Goal: Task Accomplishment & Management: Complete application form

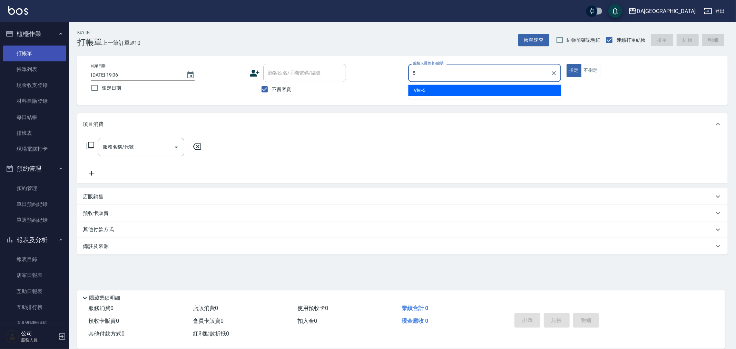
type input "Vivi-5"
type button "true"
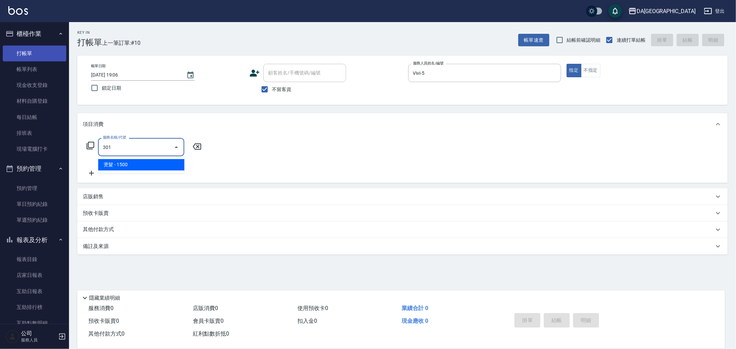
type input "燙髮(301)"
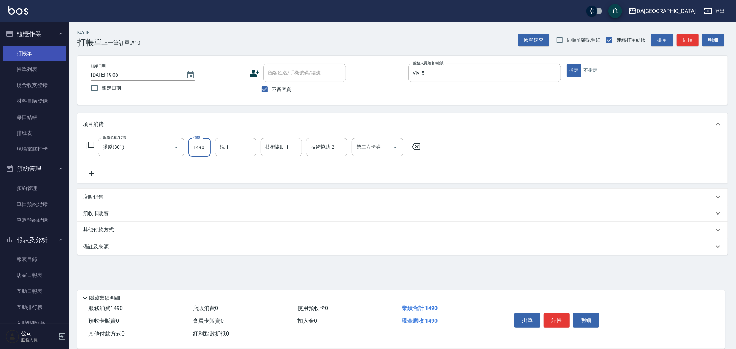
type input "1490"
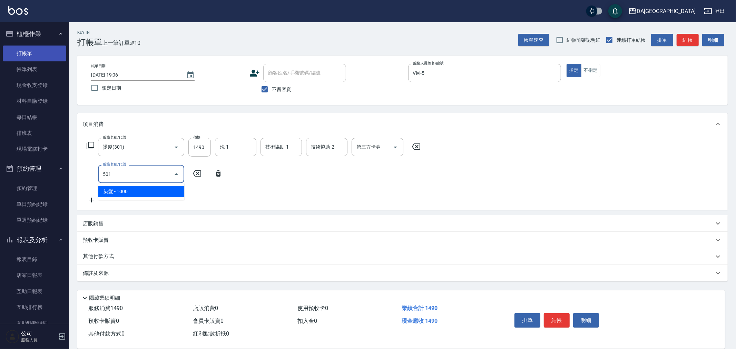
type input "染髮(501)"
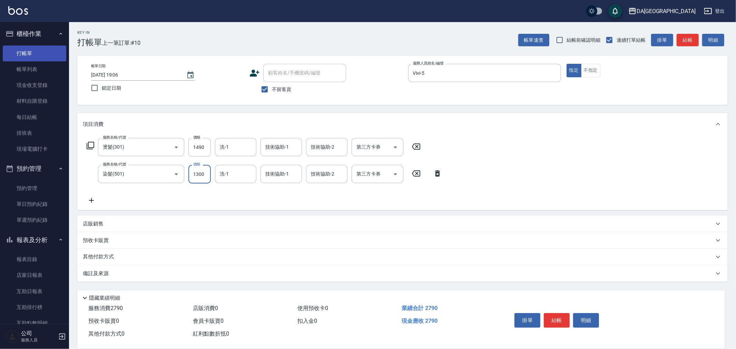
type input "1300"
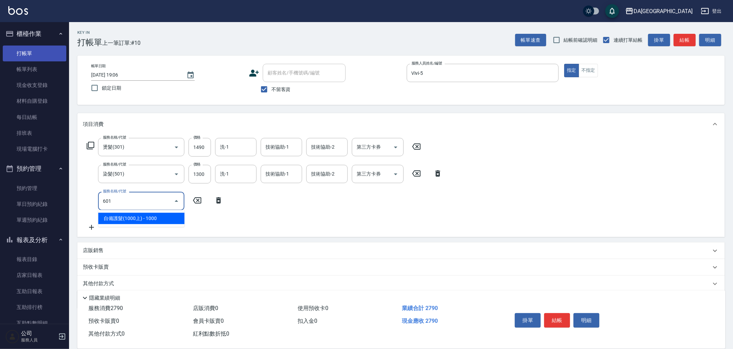
type input "自備護髮(1000上)(601)"
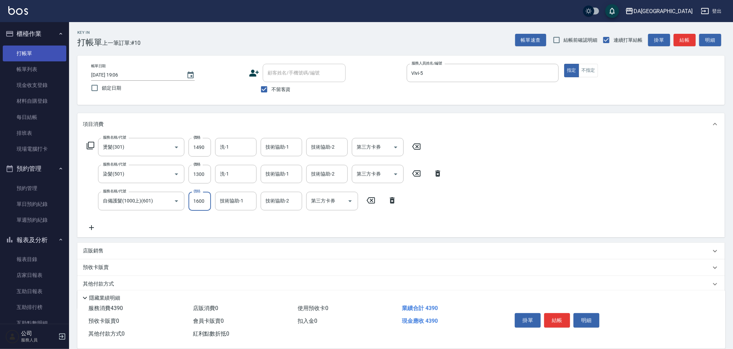
type input "1600"
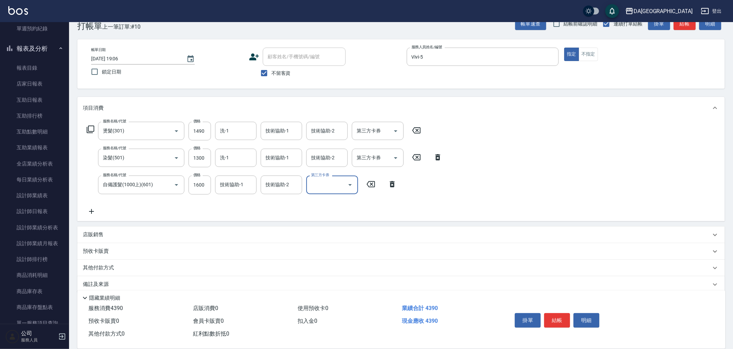
scroll to position [25, 0]
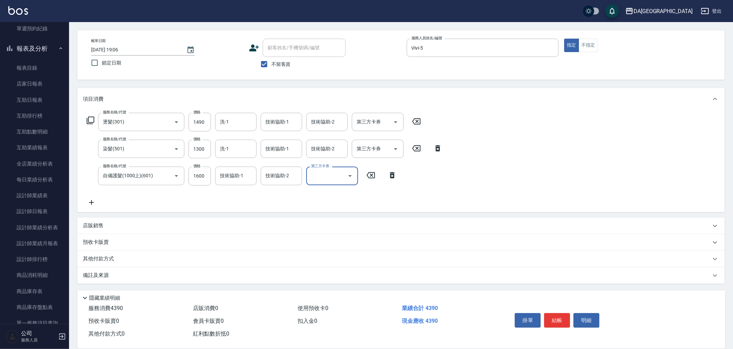
click at [116, 258] on p "其他付款方式" at bounding box center [100, 260] width 35 height 8
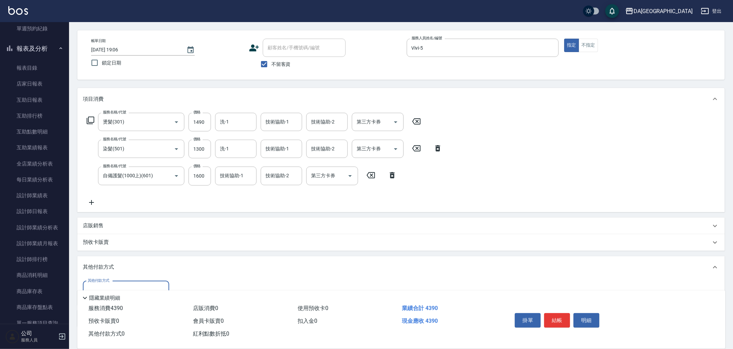
scroll to position [0, 0]
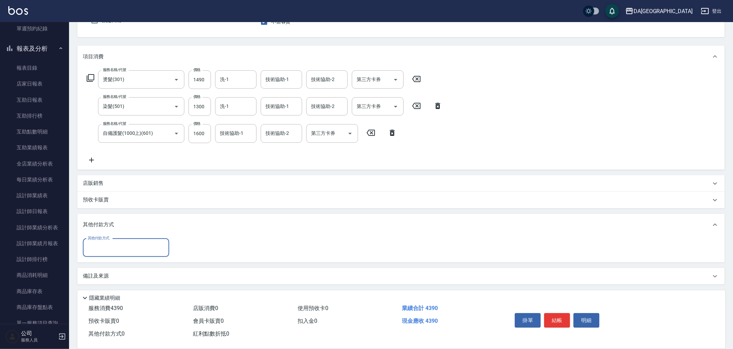
click at [119, 250] on input "其他付款方式" at bounding box center [126, 248] width 80 height 12
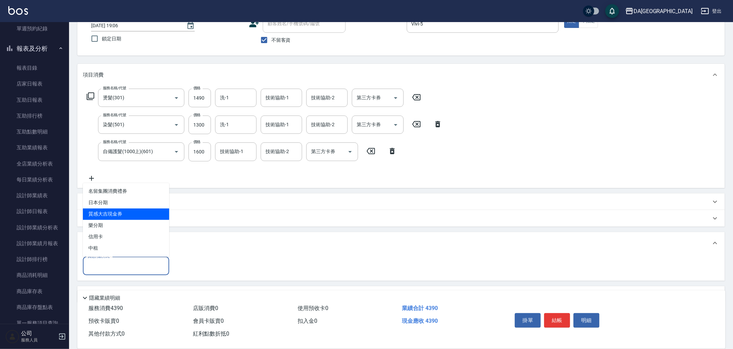
scroll to position [68, 0]
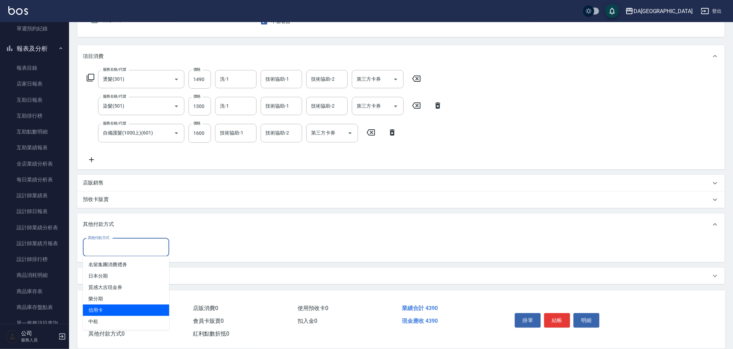
click at [109, 312] on span "信用卡" at bounding box center [126, 310] width 86 height 11
type input "信用卡"
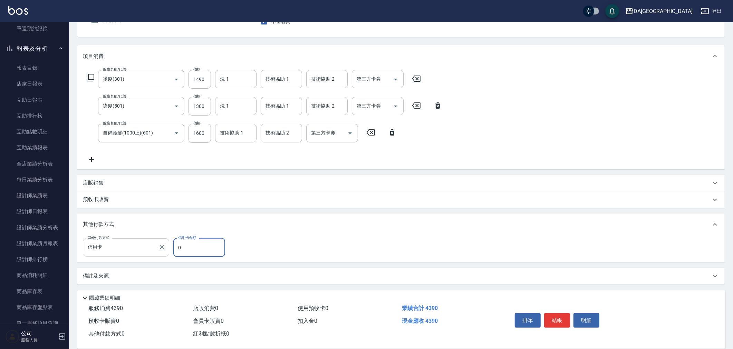
drag, startPoint x: 194, startPoint y: 250, endPoint x: 108, endPoint y: 245, distance: 86.5
click at [130, 249] on div "其他付款方式 信用卡 其他付款方式 信用卡金額 0 信用卡金額" at bounding box center [156, 248] width 146 height 19
type input "4390"
click at [559, 321] on button "結帳" at bounding box center [557, 321] width 26 height 15
type input "[DATE] 20:05"
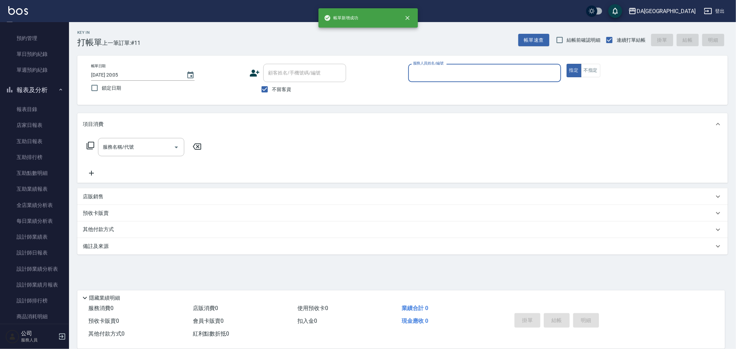
scroll to position [77, 0]
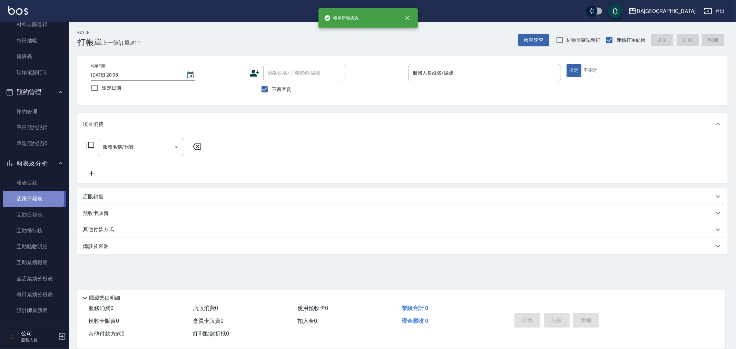
click at [26, 199] on link "店家日報表" at bounding box center [35, 199] width 64 height 16
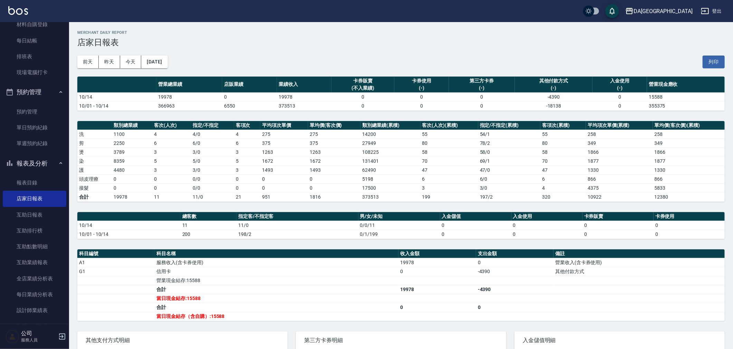
drag, startPoint x: 44, startPoint y: 309, endPoint x: 82, endPoint y: 330, distance: 43.4
click at [44, 309] on link "設計師業績表" at bounding box center [35, 311] width 64 height 16
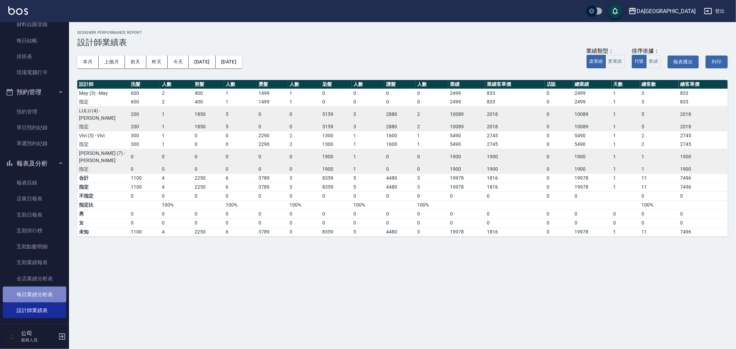
click at [48, 295] on link "每日業績分析表" at bounding box center [35, 295] width 64 height 16
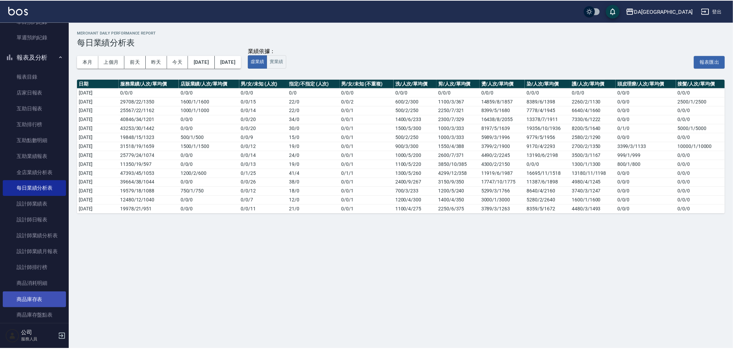
scroll to position [230, 0]
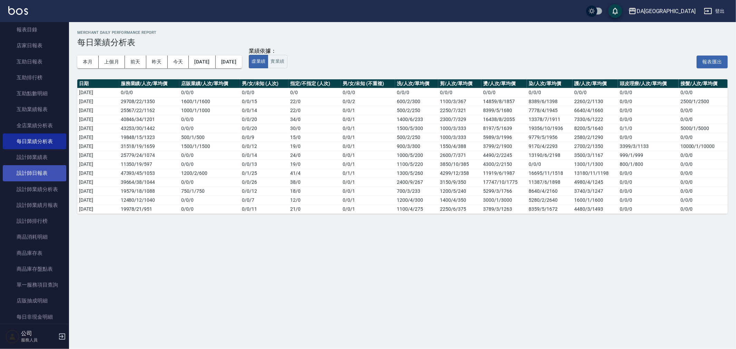
click at [36, 175] on link "設計師日報表" at bounding box center [35, 173] width 64 height 16
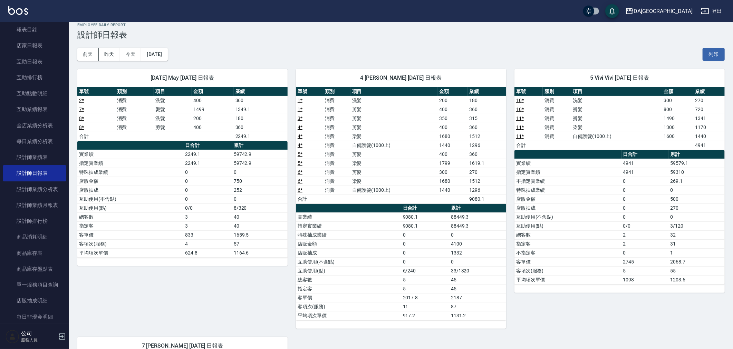
scroll to position [175, 0]
